Goal: Go to known website: Access a specific website the user already knows

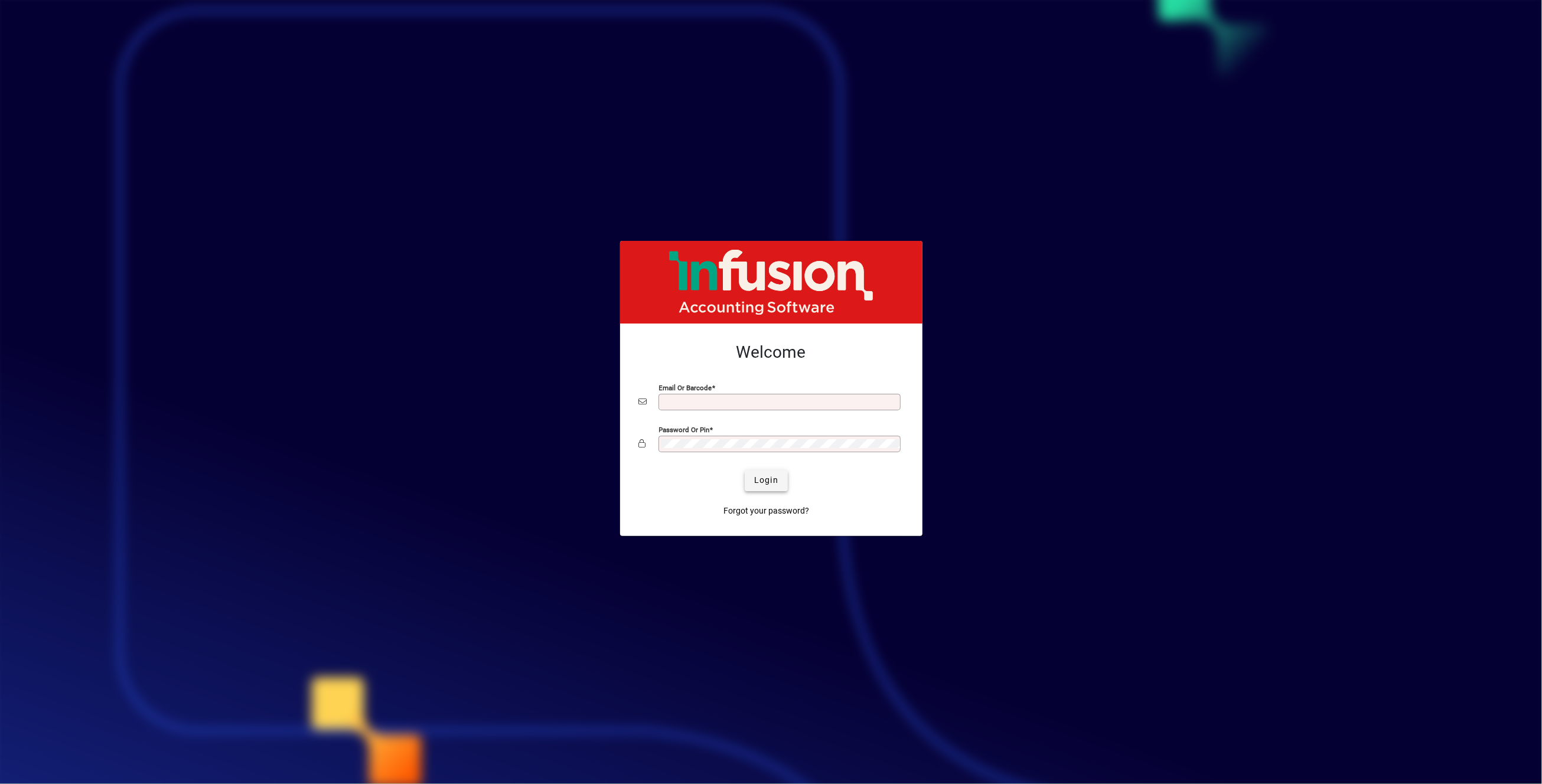
type input "**********"
click at [768, 479] on span "Login" at bounding box center [766, 480] width 24 height 12
